Goal: Check status: Check status

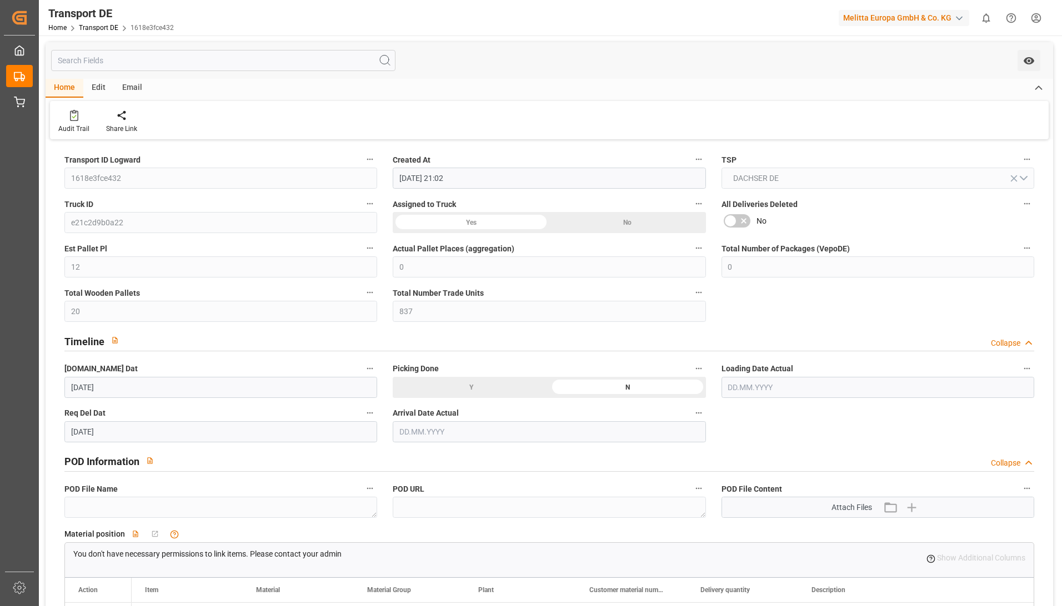
scroll to position [278, 0]
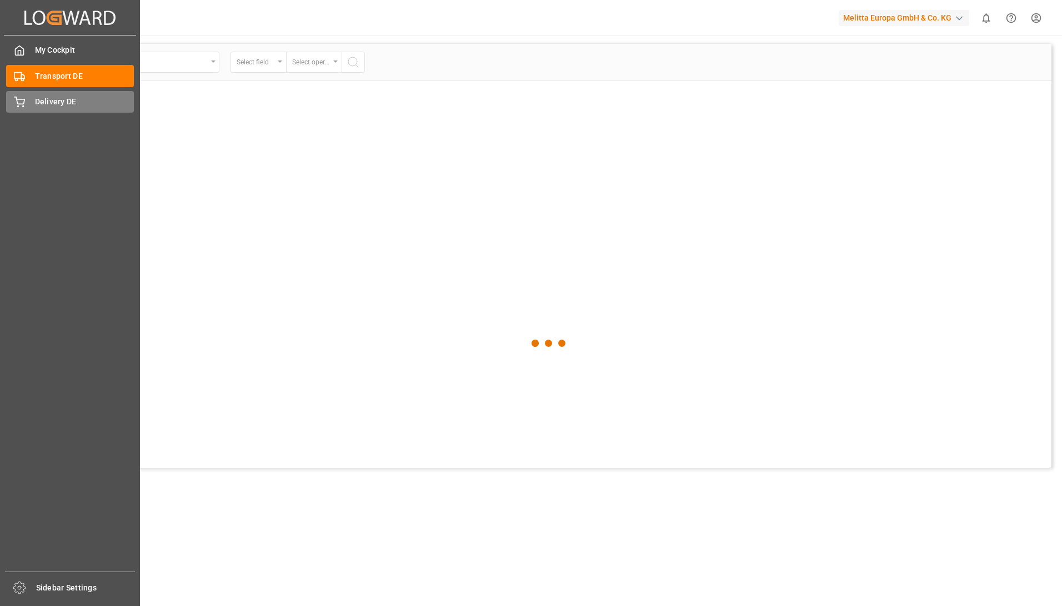
click at [48, 93] on div "Delivery DE Delivery DE" at bounding box center [70, 102] width 128 height 22
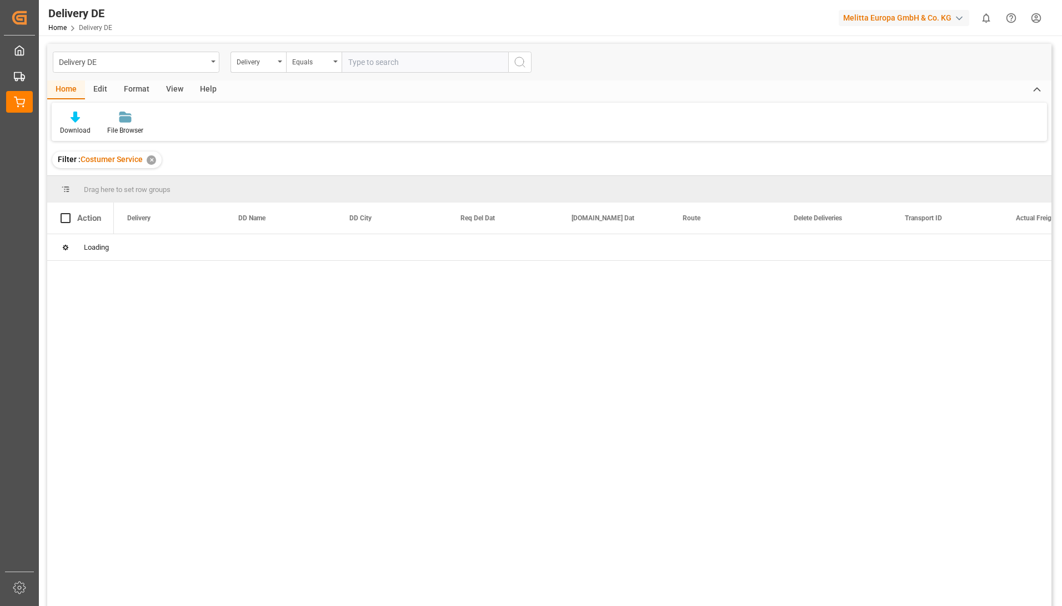
click at [369, 62] on input "text" at bounding box center [424, 62] width 167 height 21
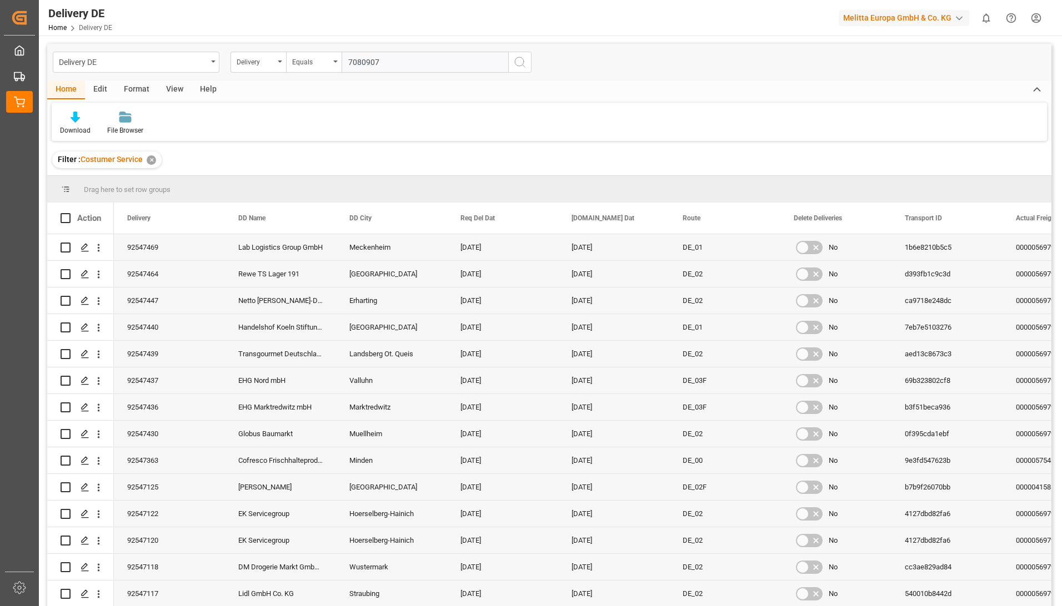
type input "70809078"
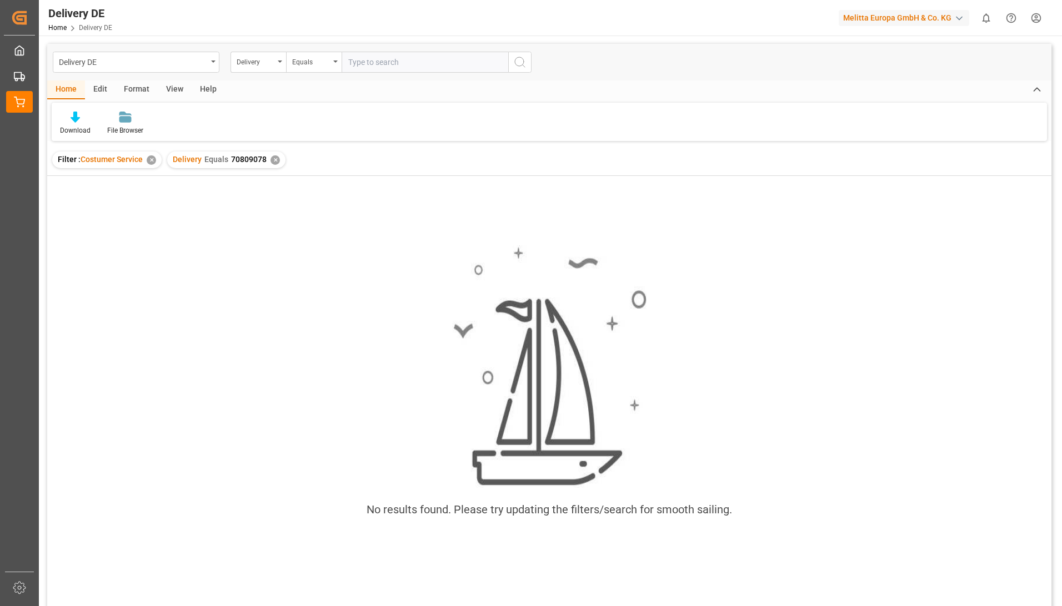
click at [153, 161] on div "✕" at bounding box center [151, 159] width 9 height 9
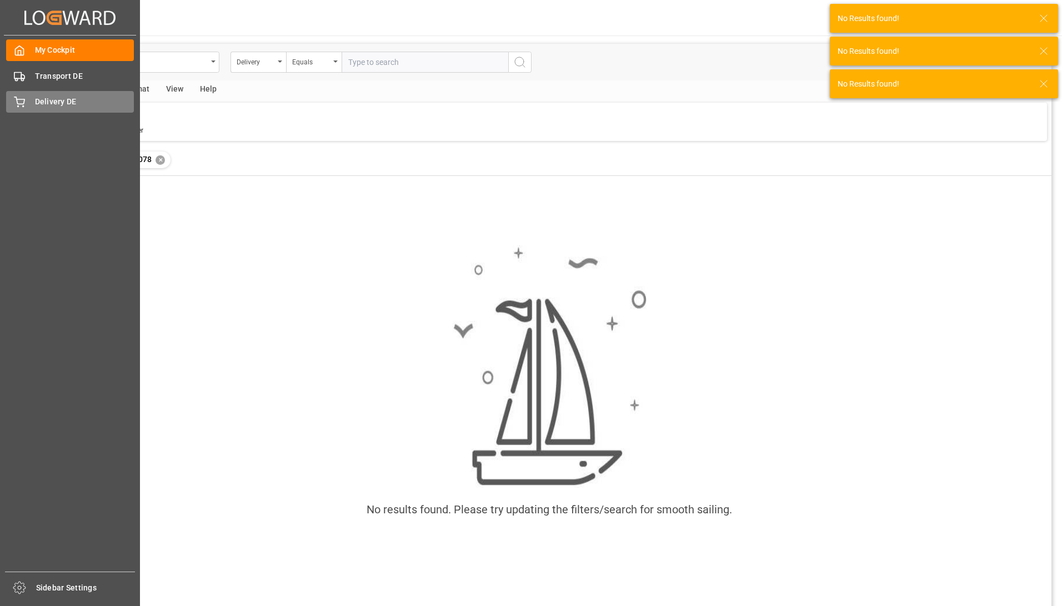
click at [28, 103] on div "Delivery DE Delivery DE" at bounding box center [70, 102] width 128 height 22
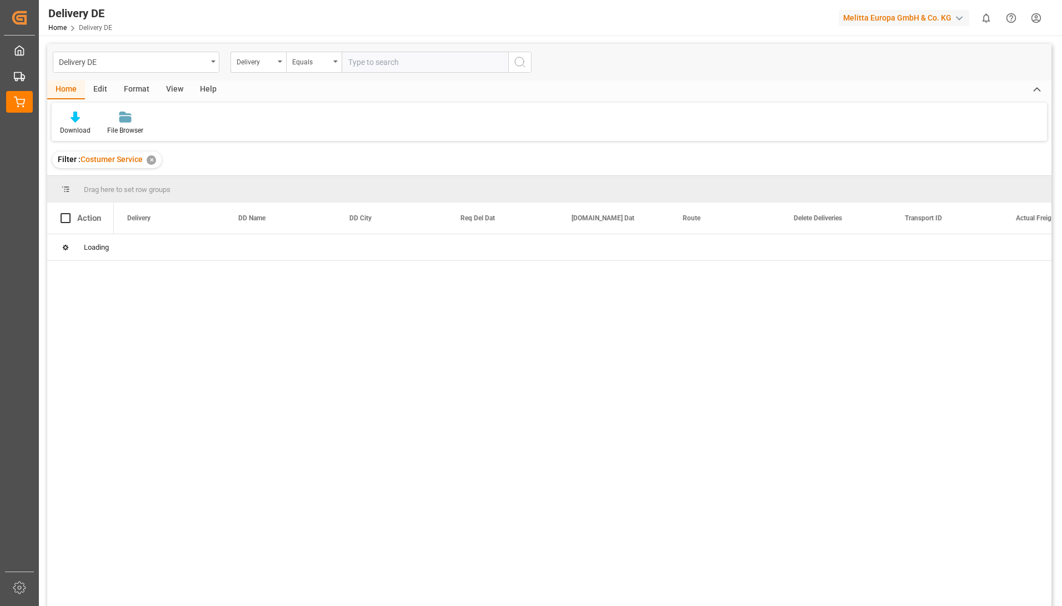
click at [403, 60] on input "text" at bounding box center [424, 62] width 167 height 21
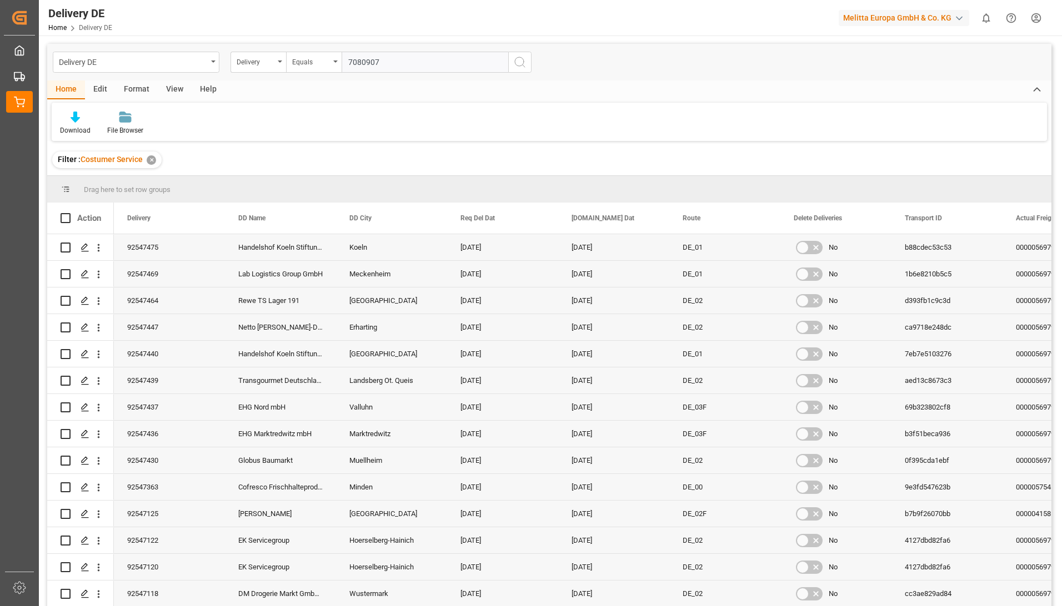
type input "70809078"
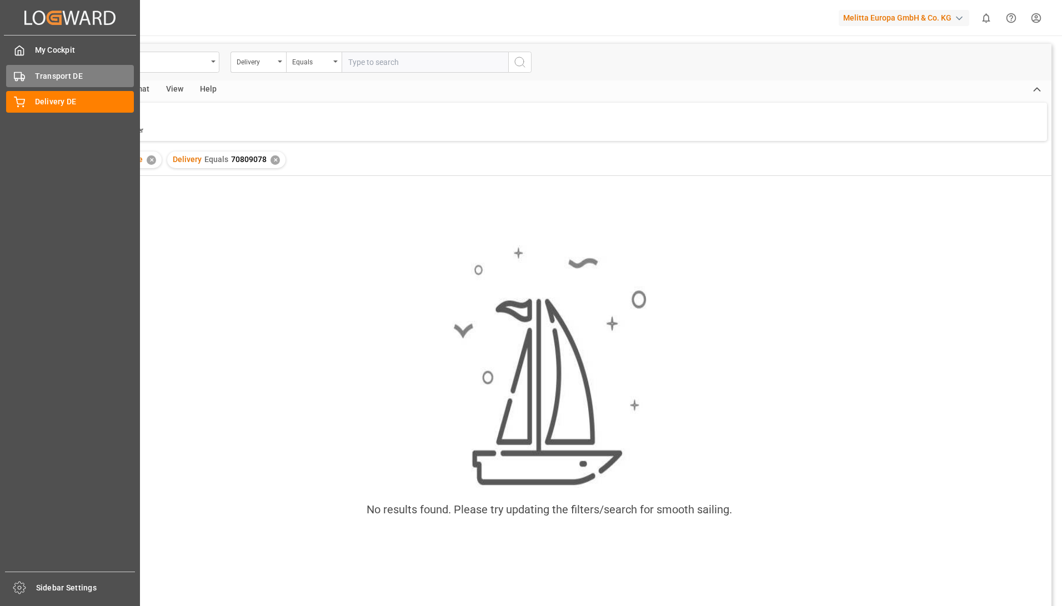
click at [31, 78] on div "Transport DE Transport DE" at bounding box center [70, 76] width 128 height 22
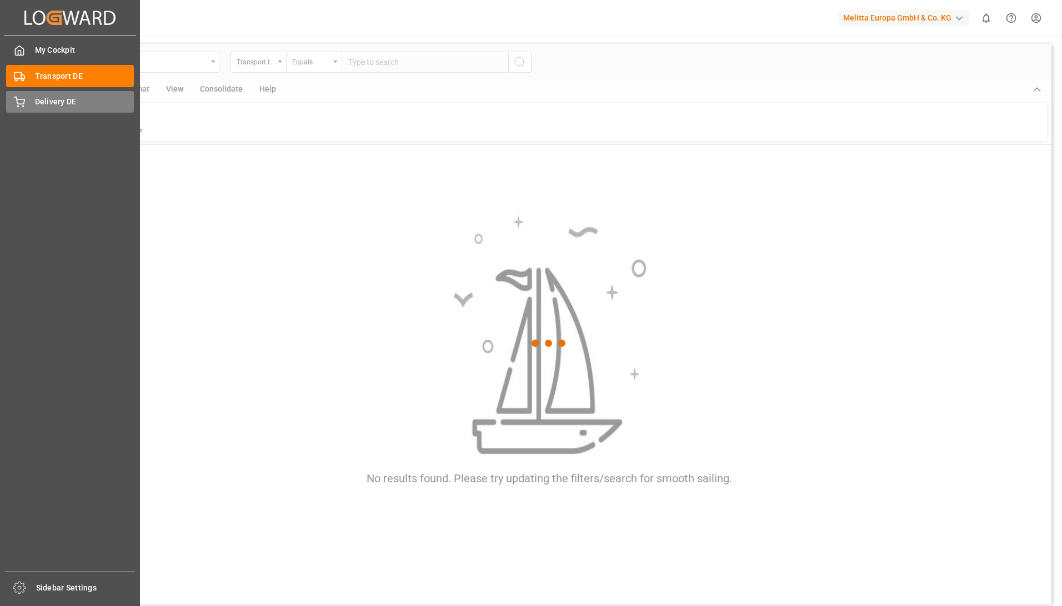
click at [38, 91] on div "Delivery DE Delivery DE" at bounding box center [70, 102] width 128 height 22
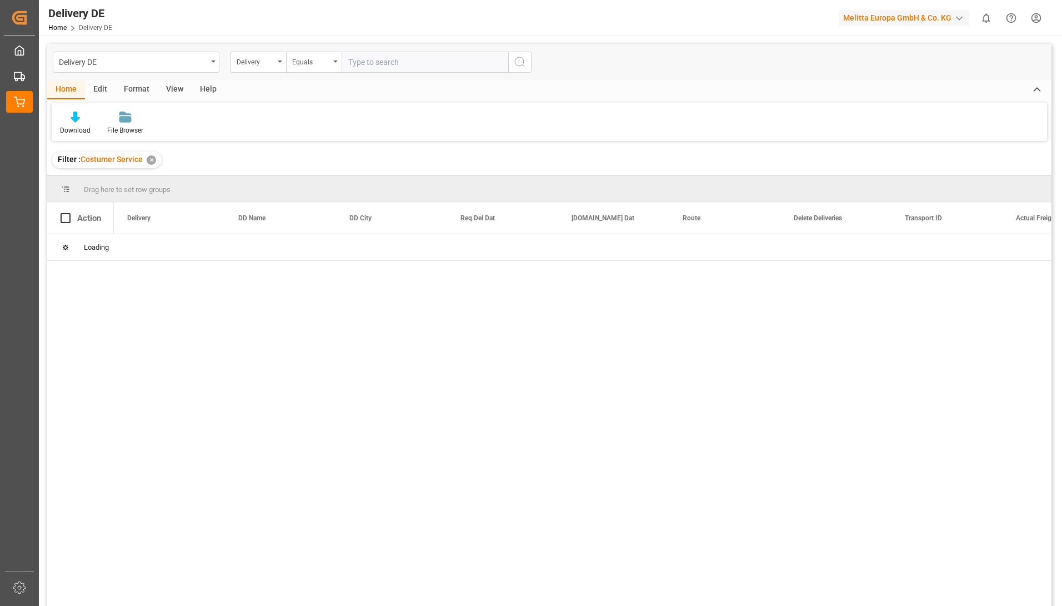
click at [956, 18] on div "button" at bounding box center [958, 18] width 11 height 11
